Goal: Information Seeking & Learning: Learn about a topic

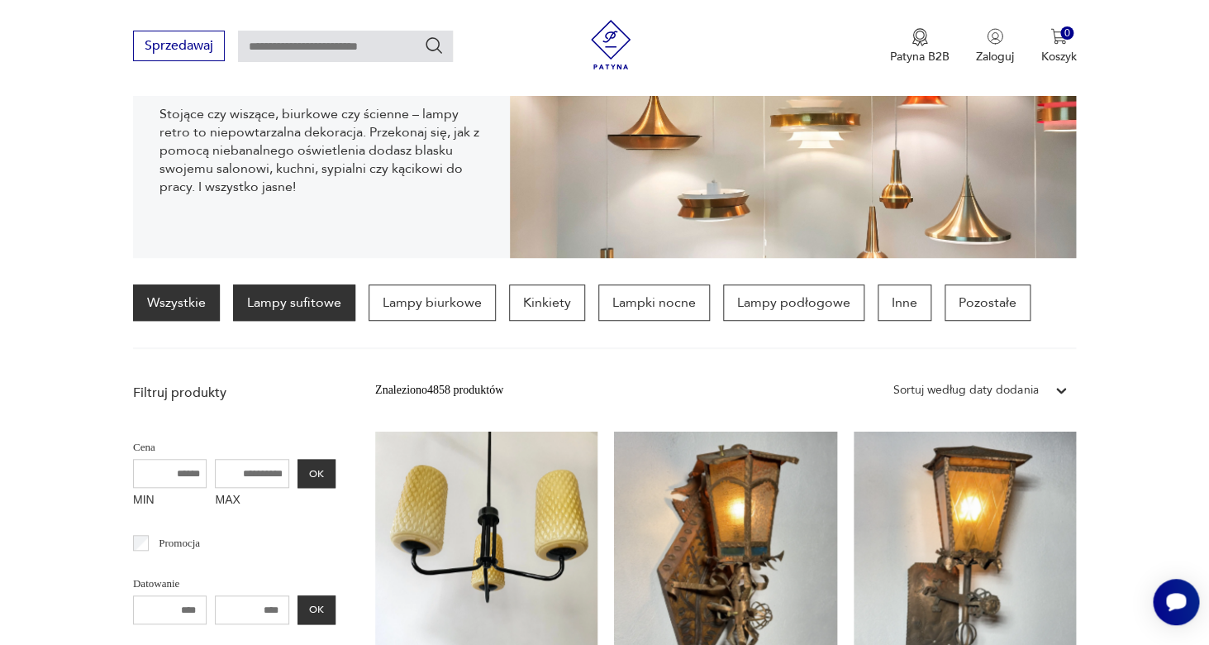
scroll to position [300, 0]
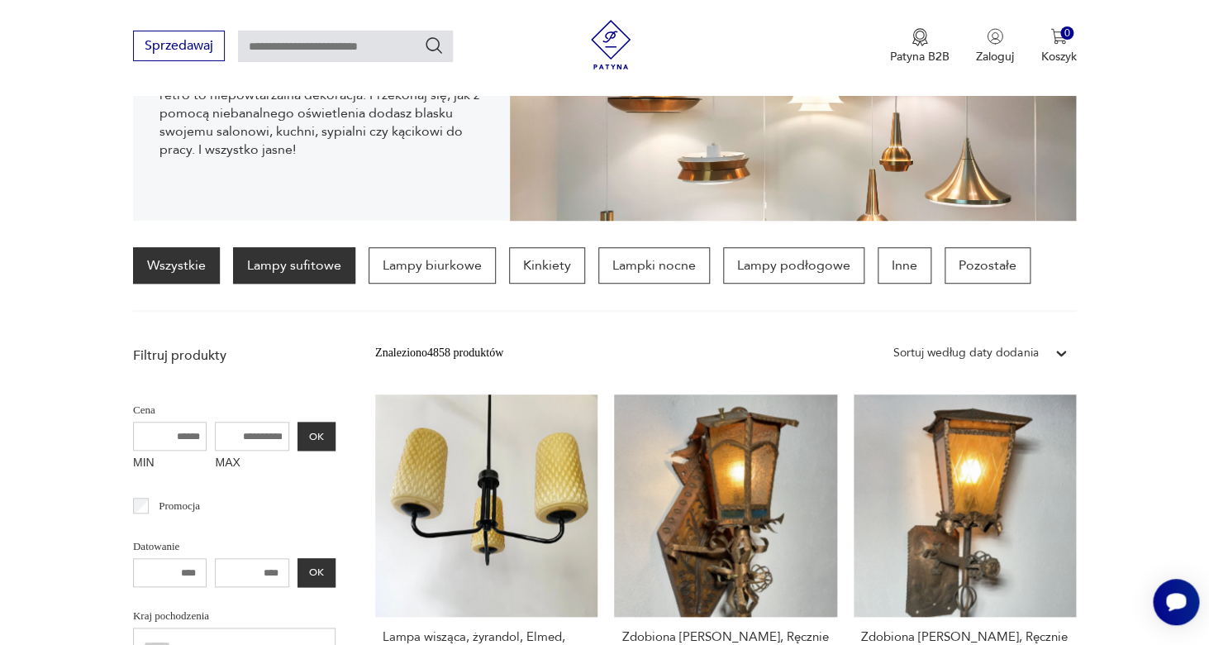
click at [331, 270] on p "Lampy sufitowe" at bounding box center [294, 265] width 122 height 36
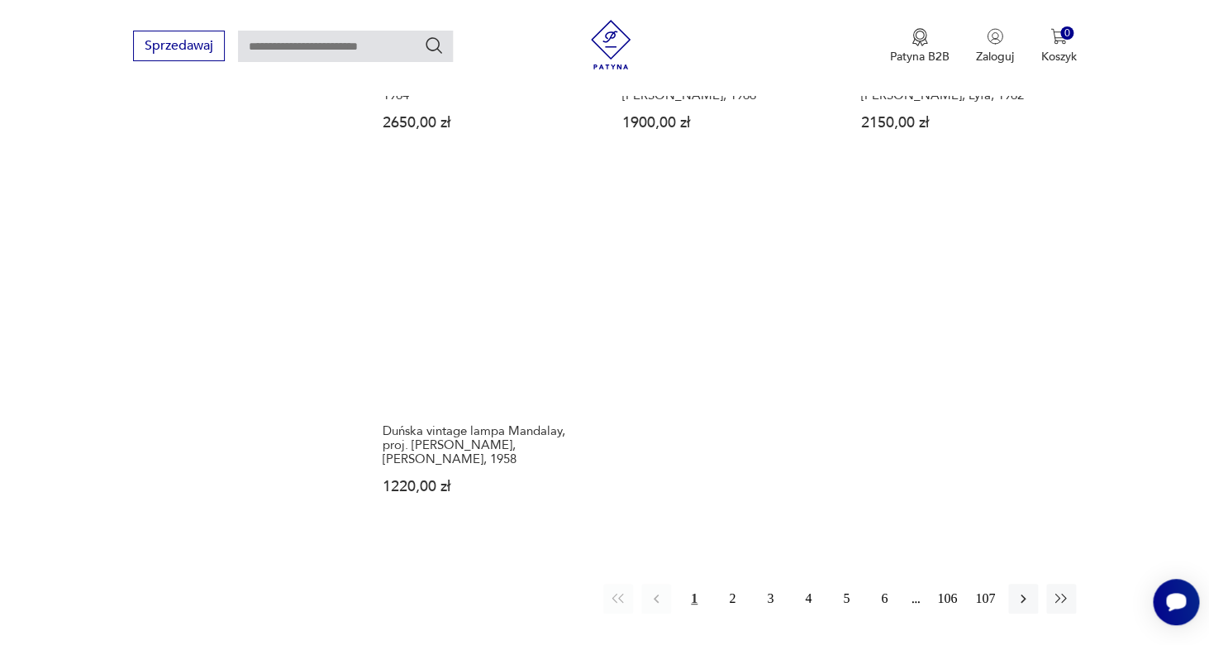
scroll to position [2338, 0]
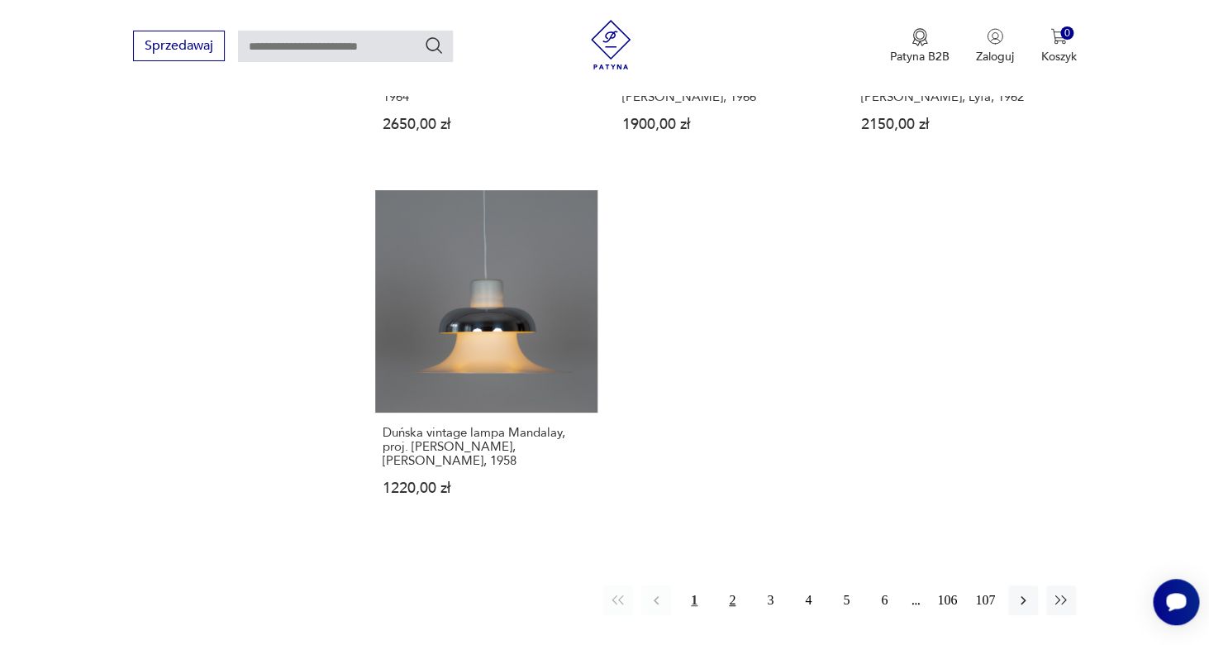
click at [731, 585] on button "2" at bounding box center [732, 600] width 30 height 30
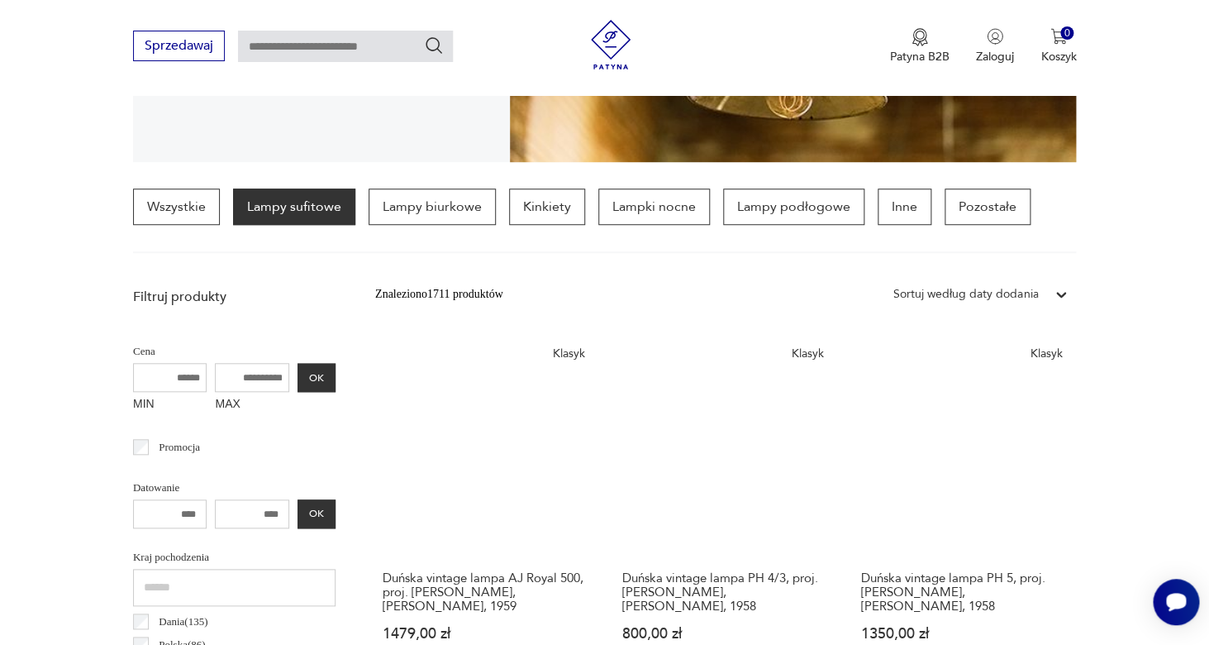
scroll to position [345, 0]
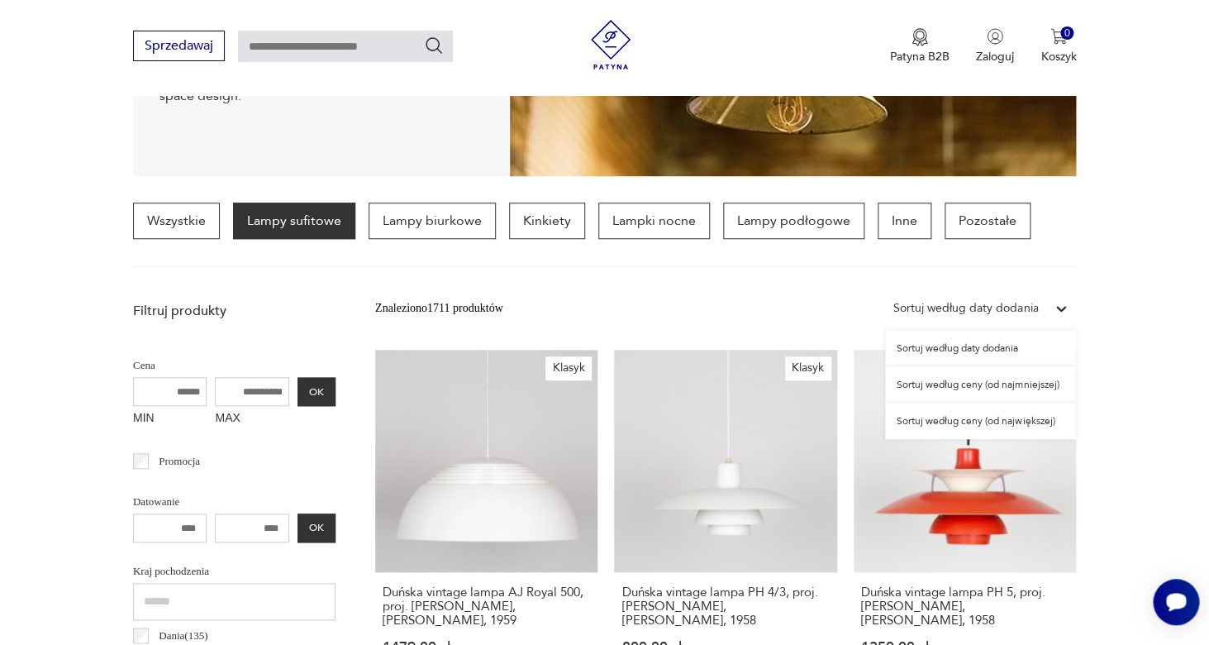
click at [980, 314] on div "Sortuj według daty dodania" at bounding box center [965, 308] width 145 height 18
click at [999, 381] on div "Sortuj według ceny (od najmniejszej)" at bounding box center [980, 384] width 191 height 36
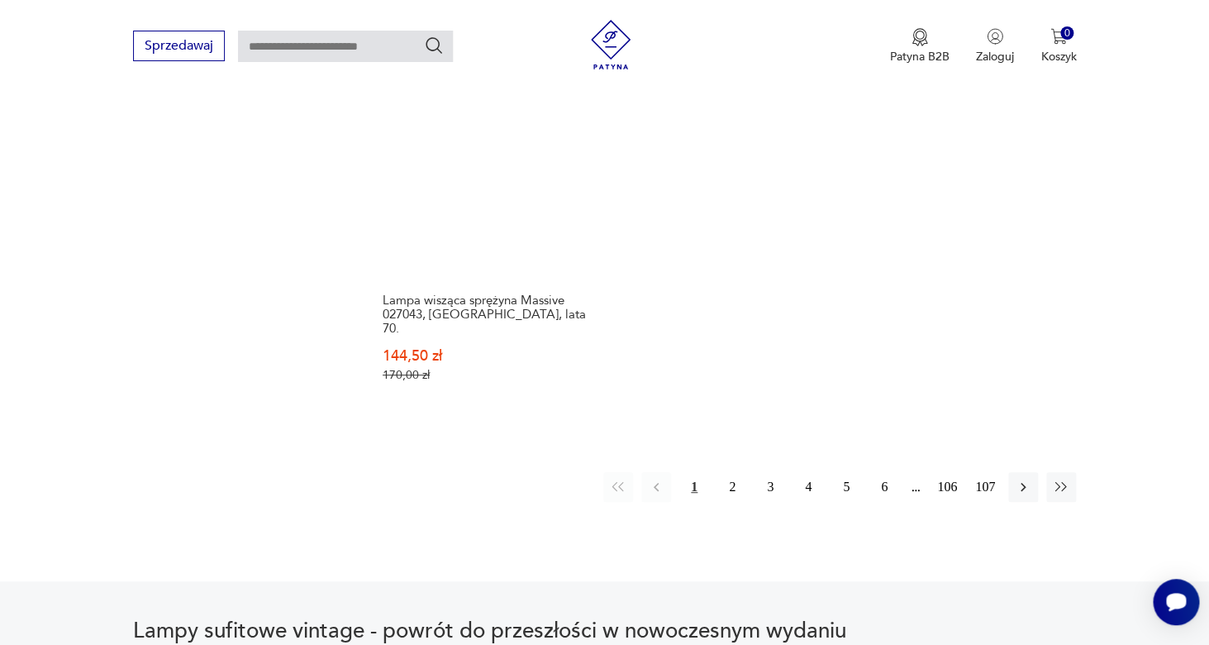
scroll to position [2523, 0]
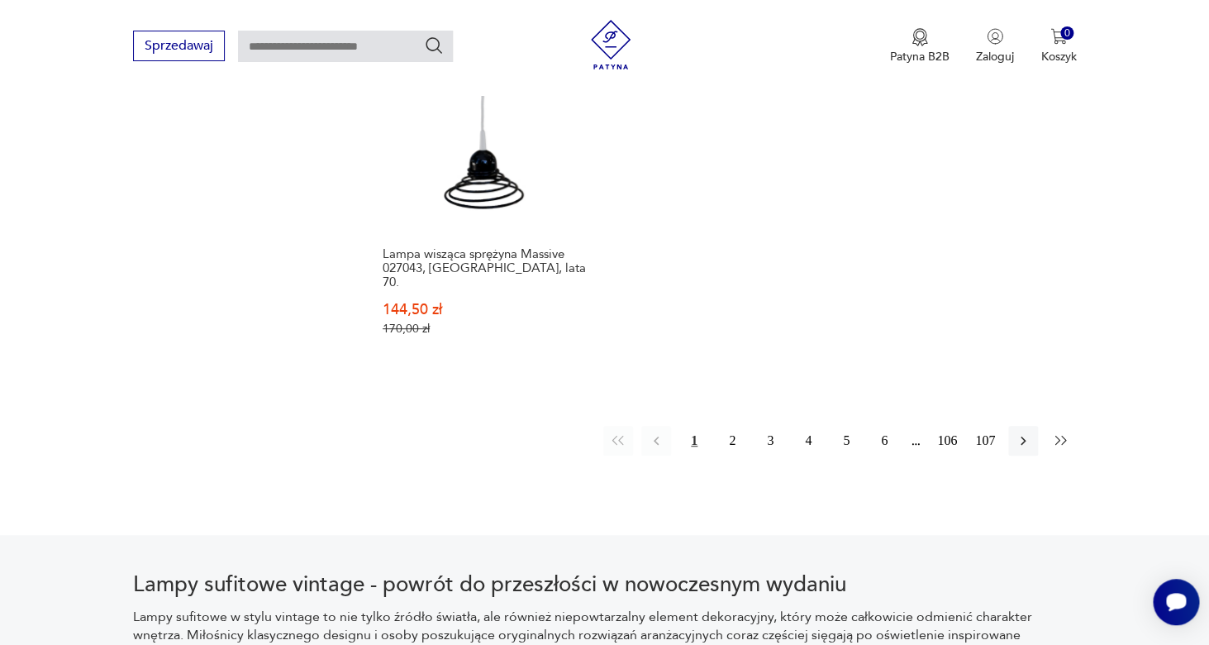
click at [1063, 432] on icon "button" at bounding box center [1061, 440] width 17 height 17
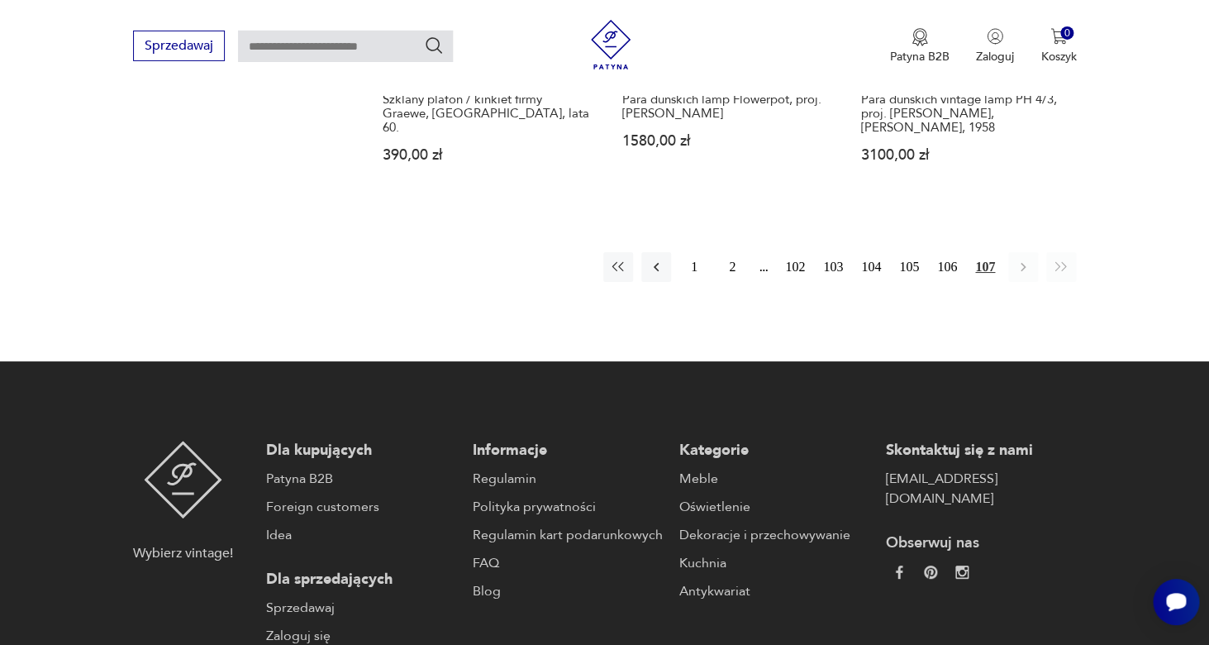
scroll to position [2289, 0]
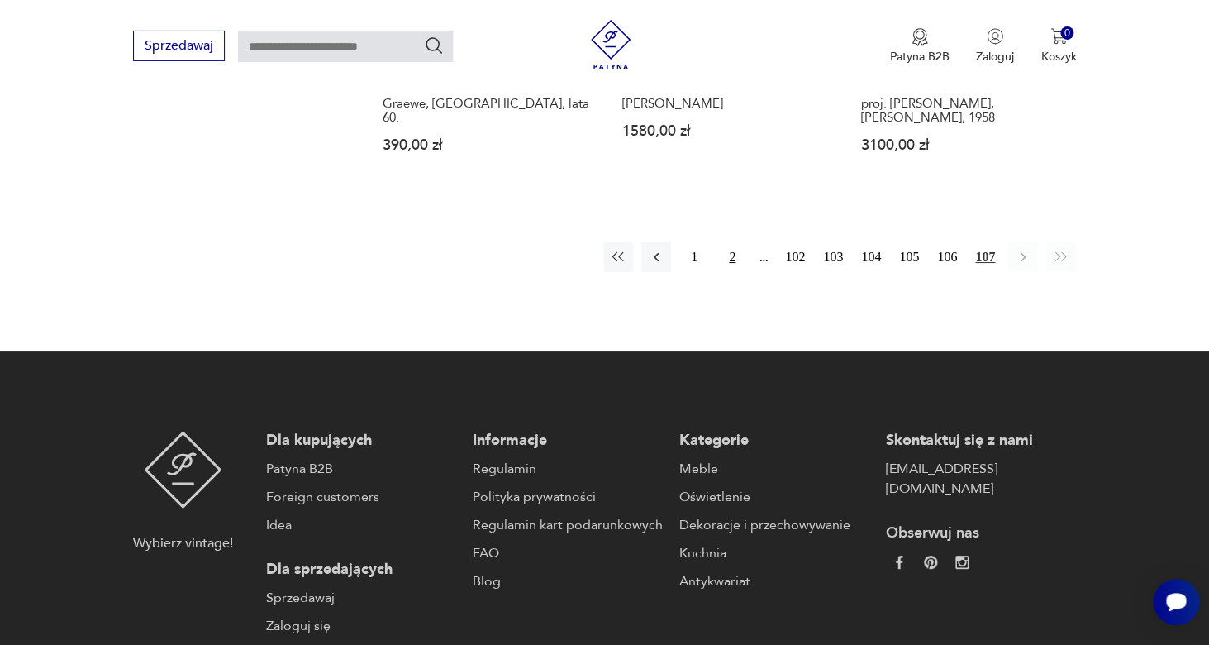
click at [726, 245] on button "2" at bounding box center [732, 257] width 30 height 30
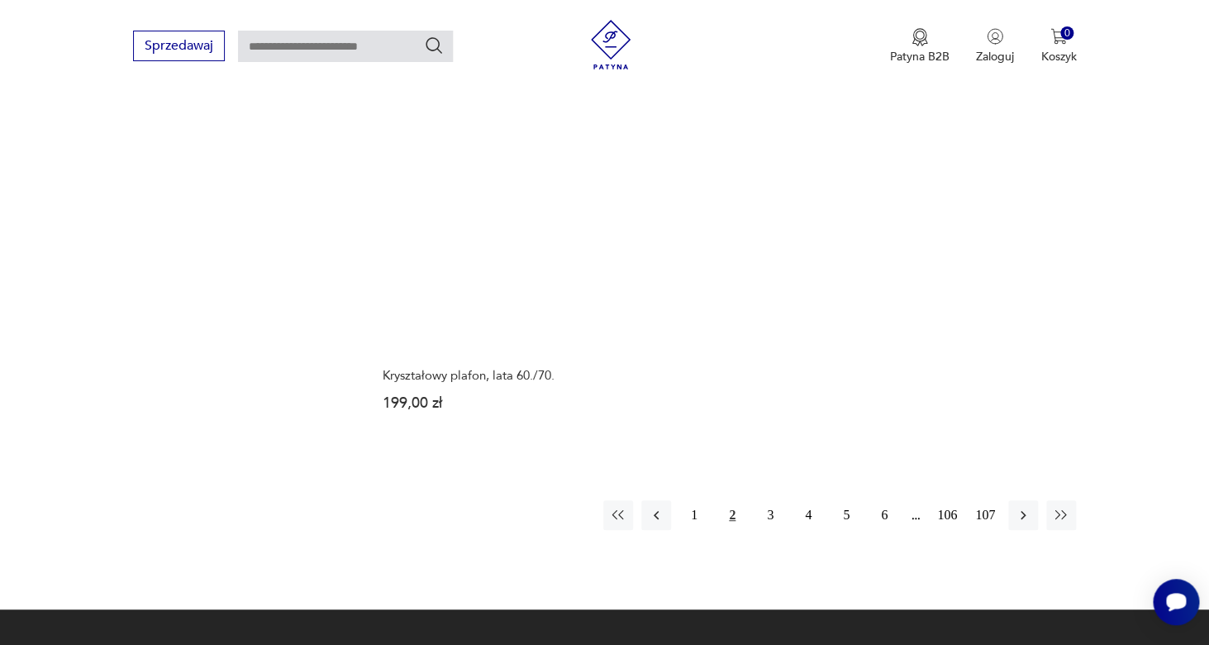
scroll to position [2447, 0]
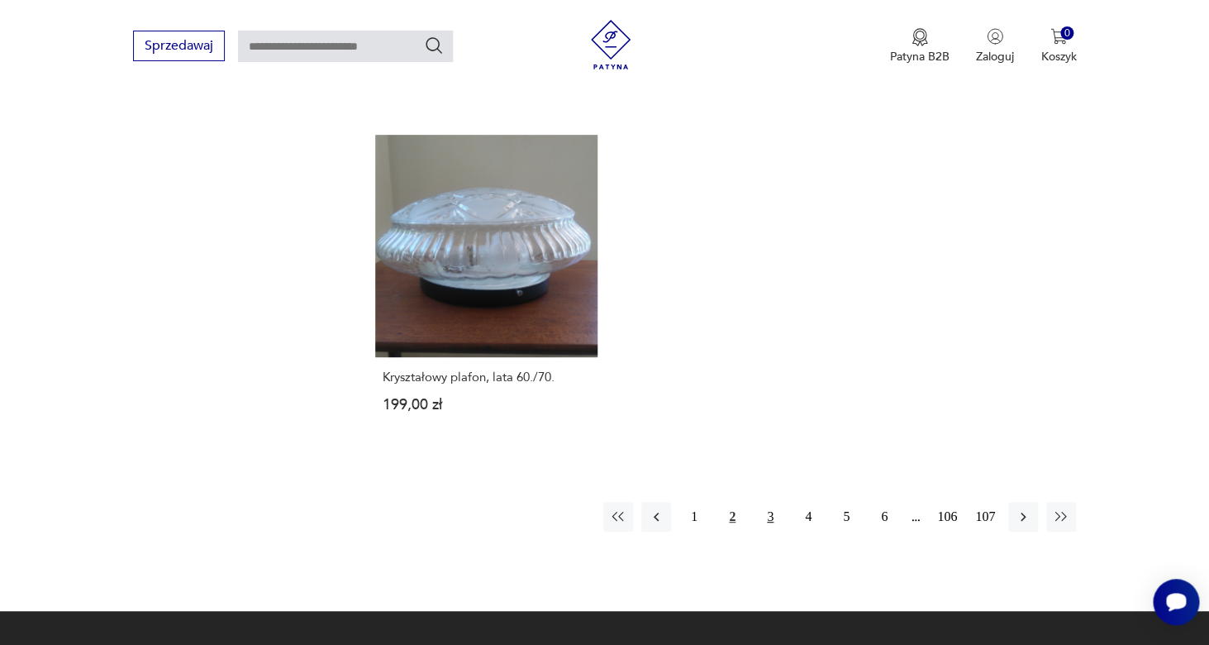
click at [770, 502] on button "3" at bounding box center [770, 517] width 30 height 30
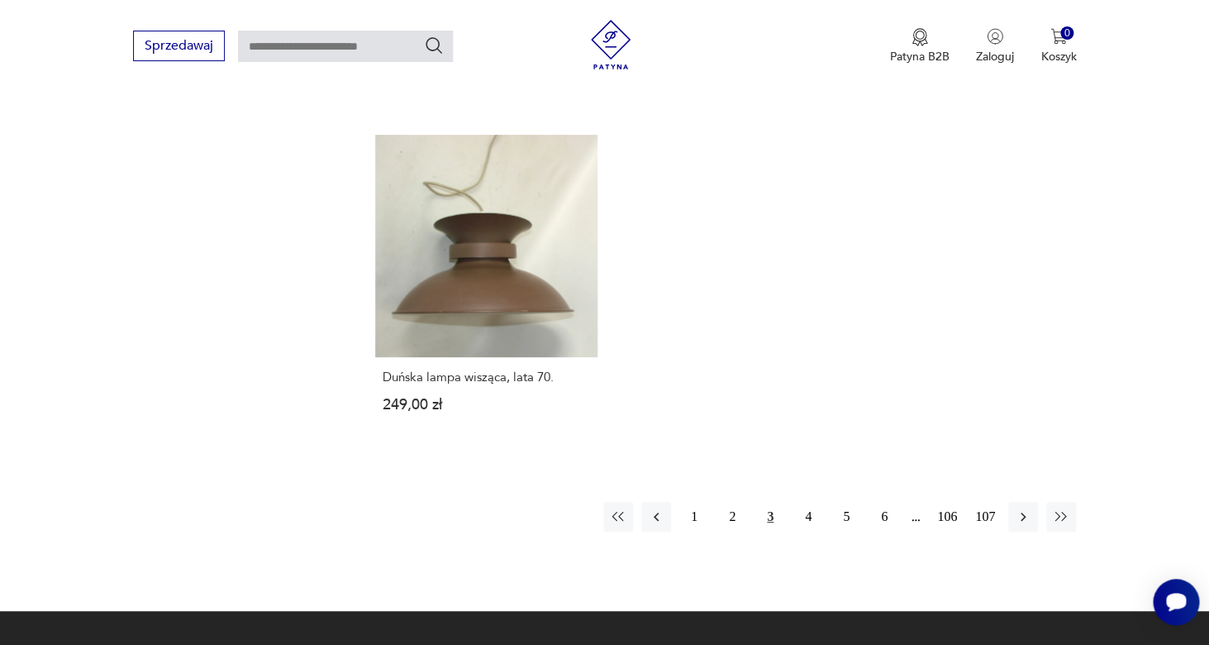
scroll to position [2412, 0]
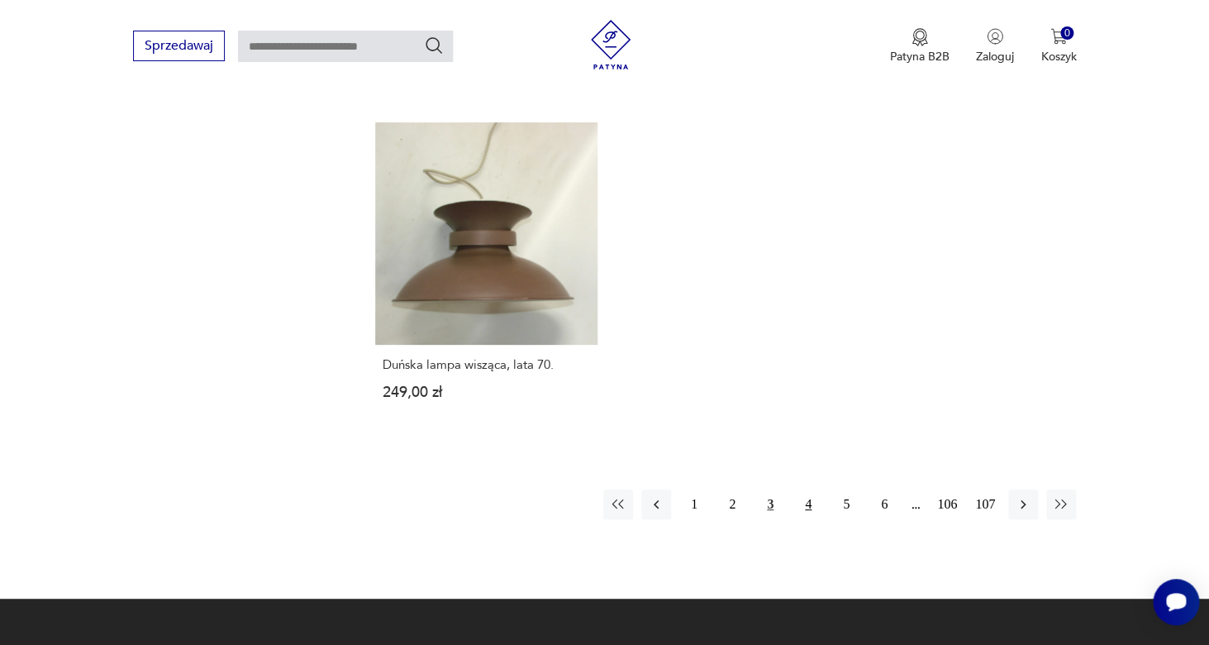
click at [806, 489] on button "4" at bounding box center [808, 504] width 30 height 30
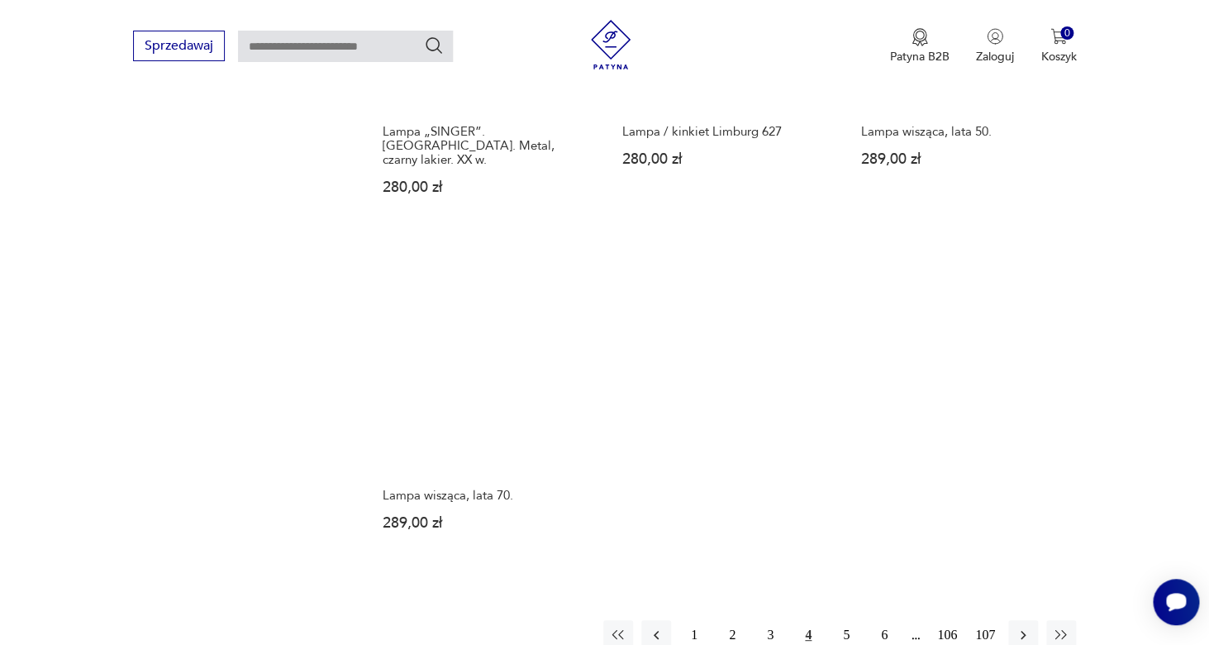
scroll to position [2184, 0]
